Goal: Task Accomplishment & Management: Use online tool/utility

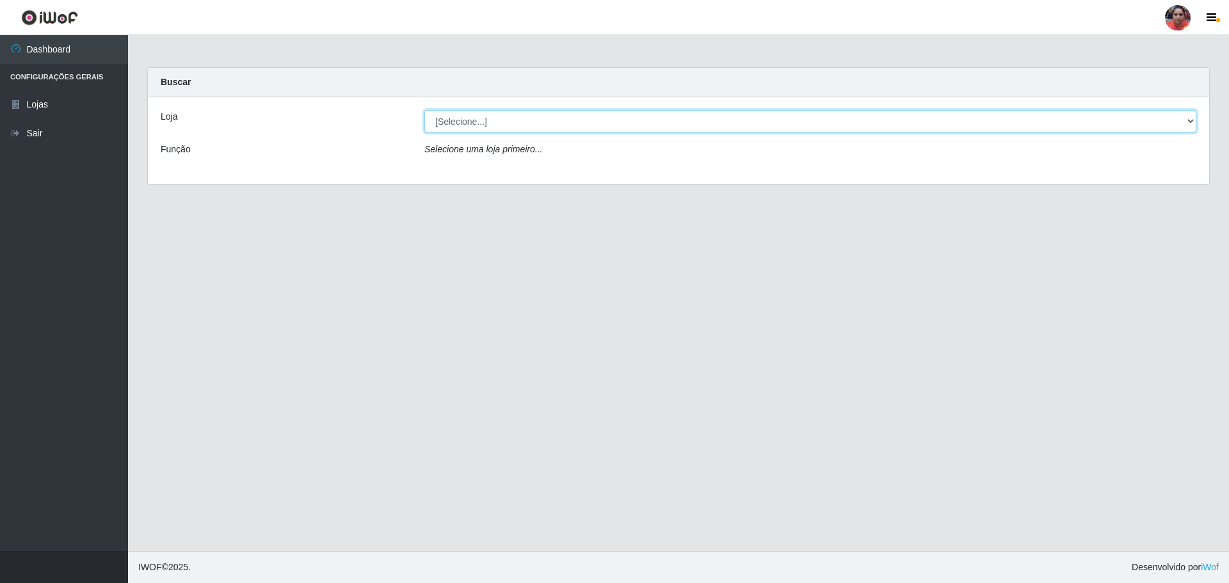
click at [1190, 122] on select "[Selecione...] Mar Vermelho - Loja 05" at bounding box center [811, 121] width 772 height 22
select select "252"
click at [425, 110] on select "[Selecione...] Mar Vermelho - Loja 05" at bounding box center [811, 121] width 772 height 22
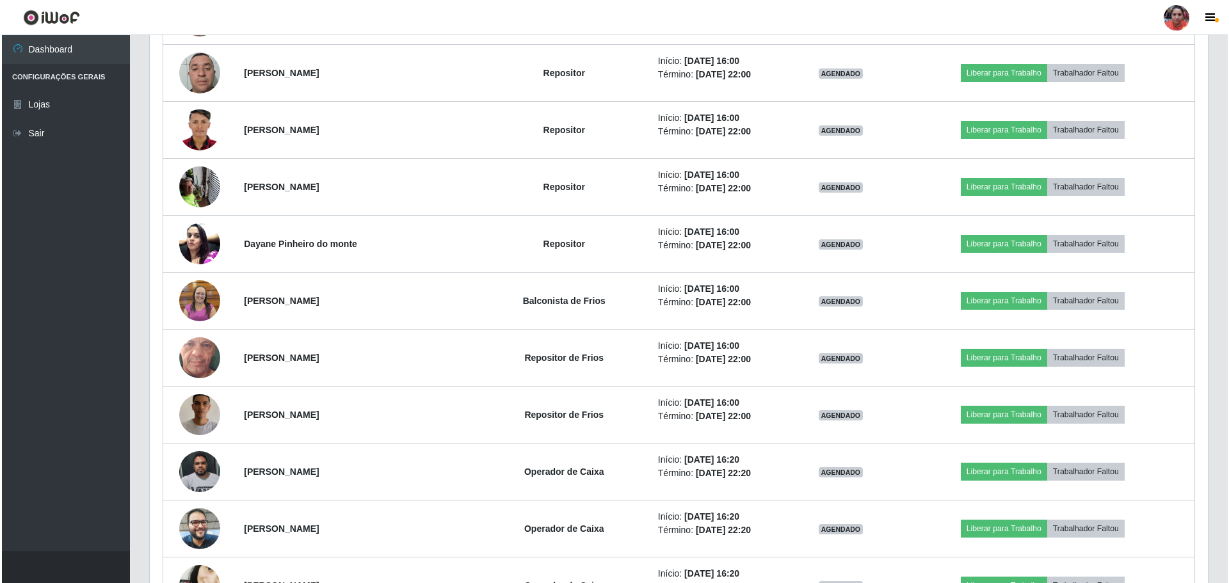
scroll to position [2723, 0]
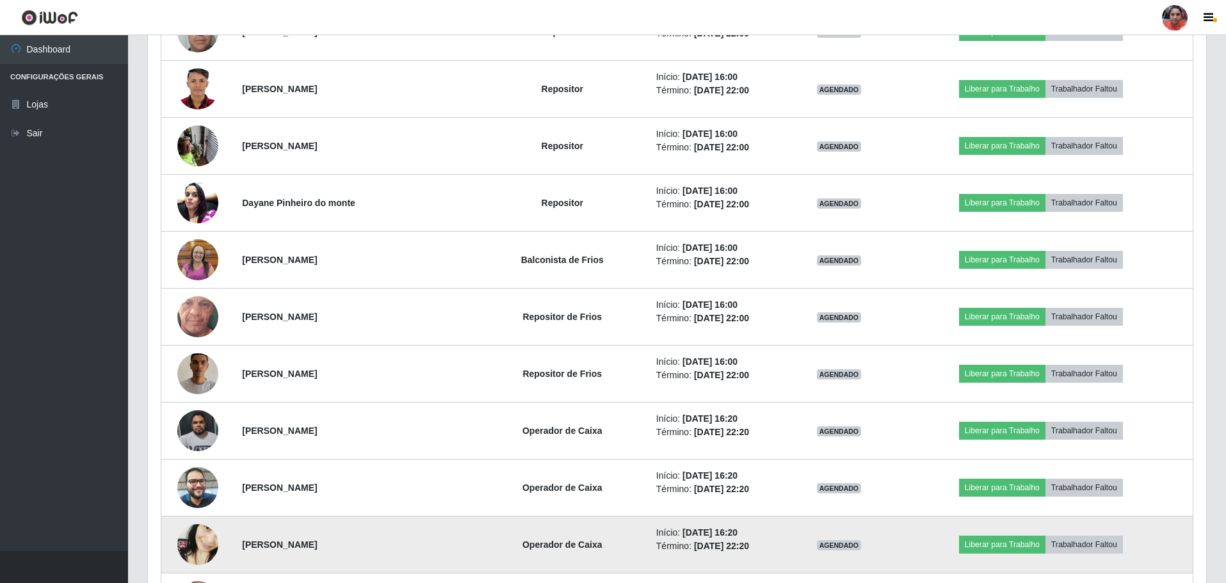
click at [206, 545] on img at bounding box center [197, 545] width 41 height 89
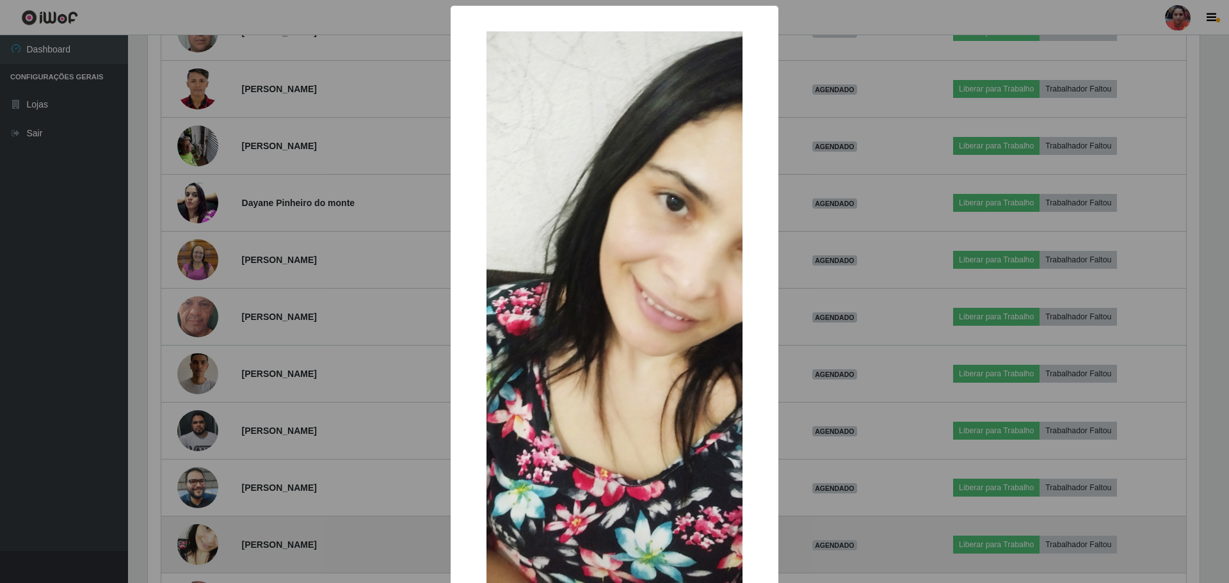
click at [206, 545] on div "× OK Cancel" at bounding box center [614, 291] width 1229 height 583
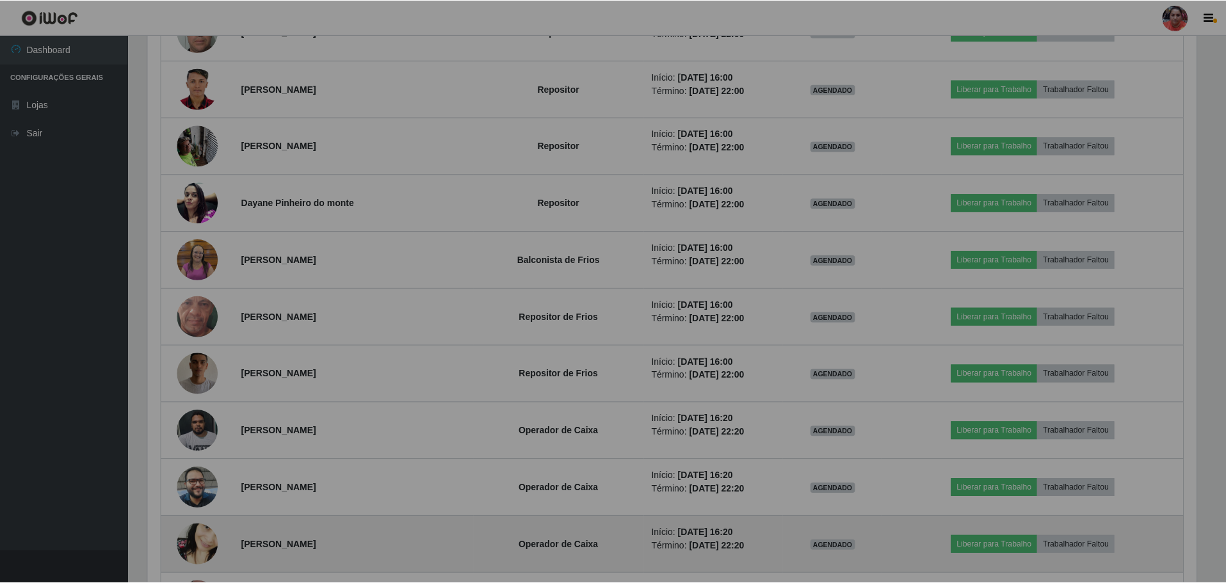
scroll to position [266, 1058]
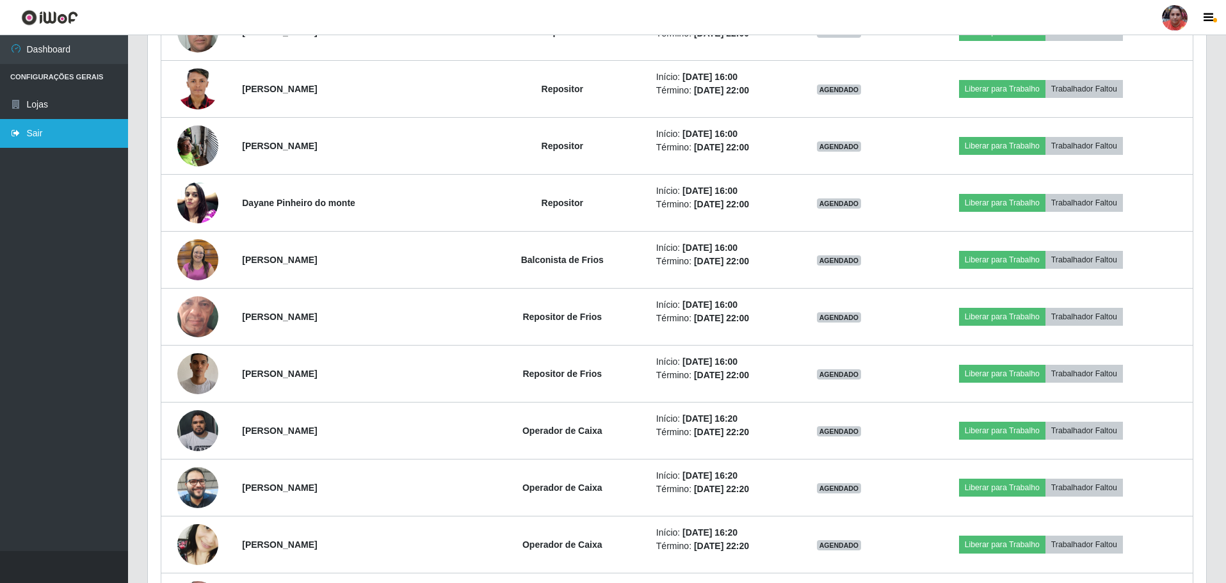
click at [32, 136] on link "Sair" at bounding box center [64, 133] width 128 height 29
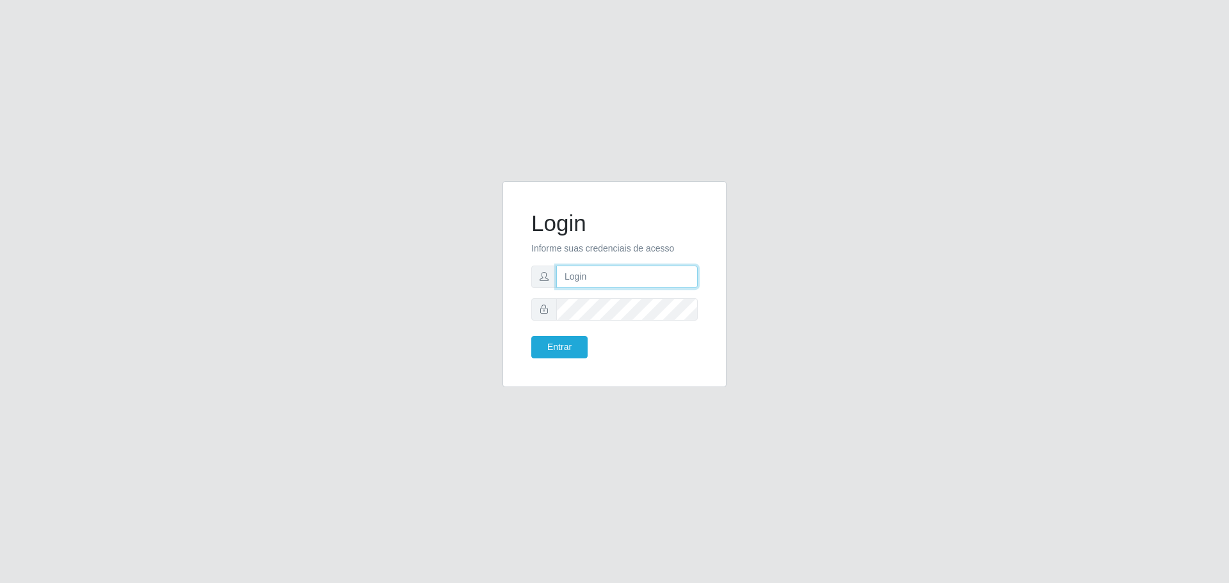
type input "[EMAIL_ADDRESS][DOMAIN_NAME]"
